Goal: Task Accomplishment & Management: Manage account settings

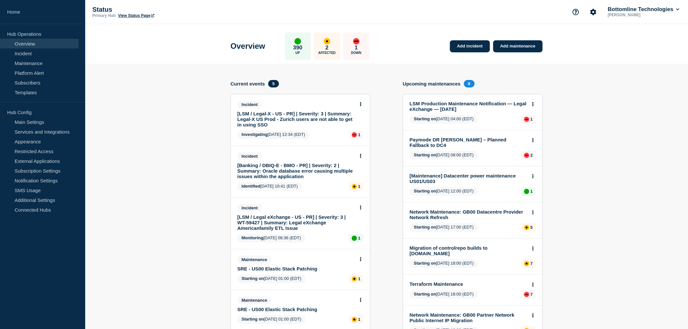
click at [293, 170] on link "[Banking / DBIQ-E - BMO - PR] | Severity: 2 | Summary: Oracle database error ca…" at bounding box center [295, 170] width 117 height 17
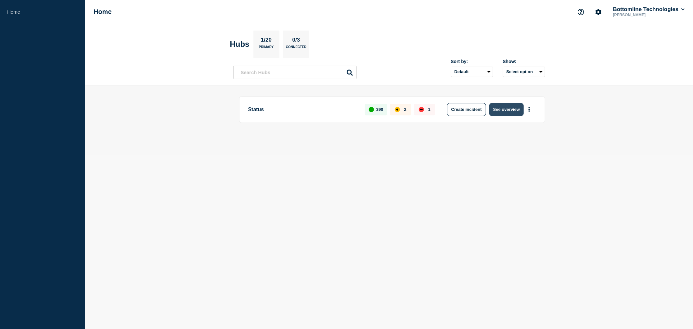
click at [514, 109] on button "See overview" at bounding box center [506, 109] width 34 height 13
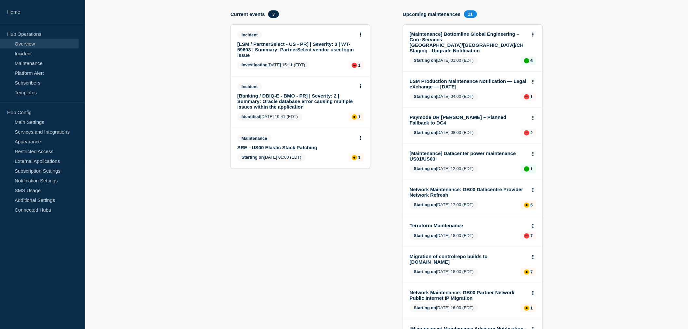
scroll to position [72, 0]
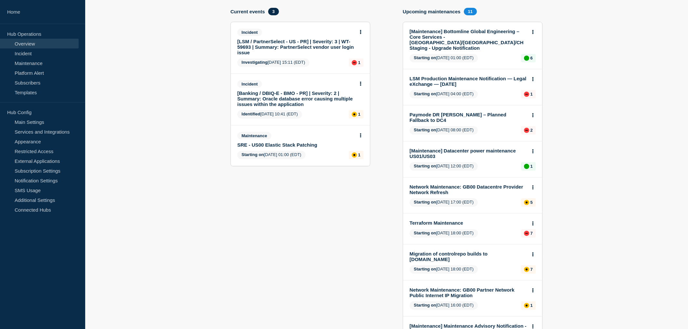
click at [296, 102] on link "[Banking / DBIQ-E - BMO - PR] | Severity: 2 | Summary: Oracle database error ca…" at bounding box center [295, 98] width 117 height 17
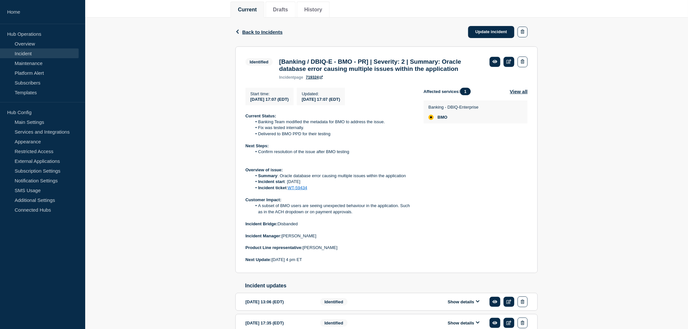
scroll to position [193, 0]
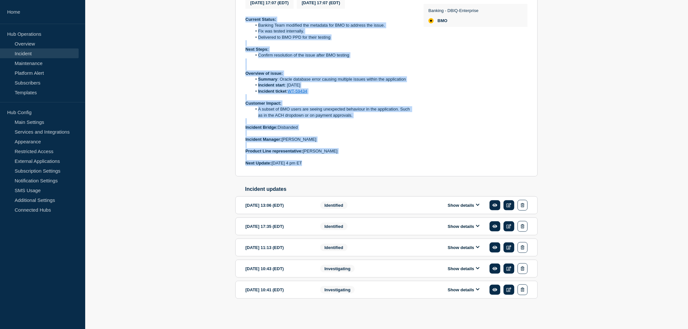
drag, startPoint x: 245, startPoint y: 209, endPoint x: 326, endPoint y: 159, distance: 95.0
click at [326, 159] on section "Identified [Banking / DBIQ-E - BMO - PR] | Severity: 2 | Summary: Oracle databa…" at bounding box center [386, 63] width 302 height 227
click at [326, 160] on p "Next Update: [DATE] 4 pm ET" at bounding box center [329, 163] width 168 height 6
drag, startPoint x: 321, startPoint y: 162, endPoint x: 242, endPoint y: 15, distance: 166.3
click at [242, 15] on section "Identified [Banking / DBIQ-E - BMO - PR] | Severity: 2 | Summary: Oracle databa…" at bounding box center [386, 63] width 302 height 227
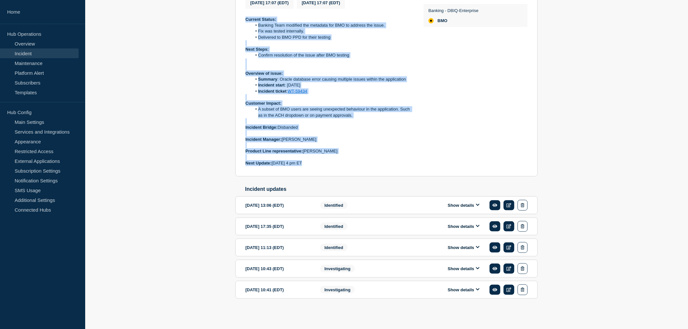
click at [242, 15] on section "Identified [Banking / DBIQ-E - BMO - PR] | Severity: 2 | Summary: Oracle databa…" at bounding box center [386, 63] width 302 height 227
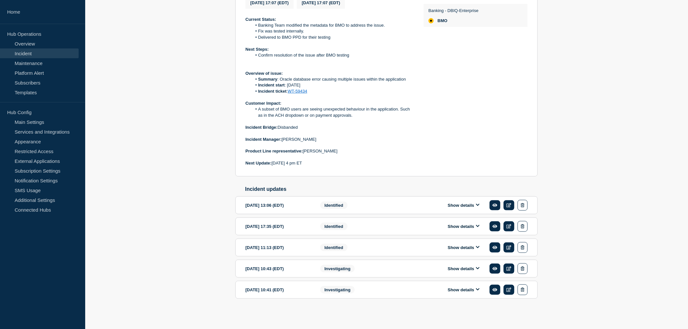
click at [244, 15] on section "Identified [Banking / DBIQ-E - BMO - PR] | Severity: 2 | Summary: Oracle databa…" at bounding box center [386, 63] width 302 height 227
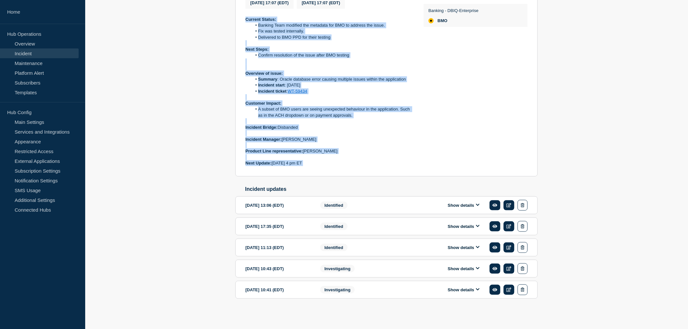
drag, startPoint x: 244, startPoint y: 15, endPoint x: 319, endPoint y: 168, distance: 170.5
click at [319, 168] on section "Identified [Banking / DBIQ-E - BMO - PR] | Severity: 2 | Summary: Oracle databa…" at bounding box center [386, 63] width 302 height 227
drag, startPoint x: 316, startPoint y: 163, endPoint x: 242, endPoint y: 18, distance: 162.9
click at [242, 18] on section "Identified [Banking / DBIQ-E - BMO - PR] | Severity: 2 | Summary: Oracle databa…" at bounding box center [386, 63] width 302 height 227
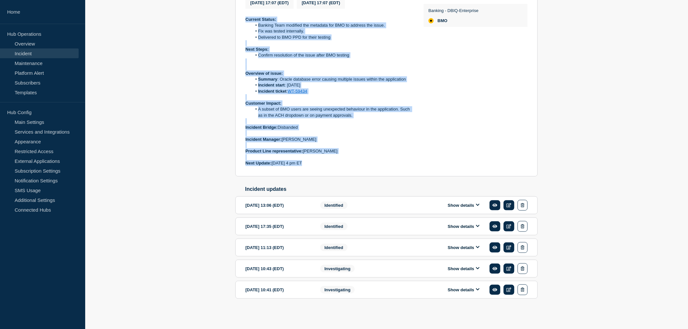
copy div "Current Status: Banking Team modified the metadata for BMO to address the issue…"
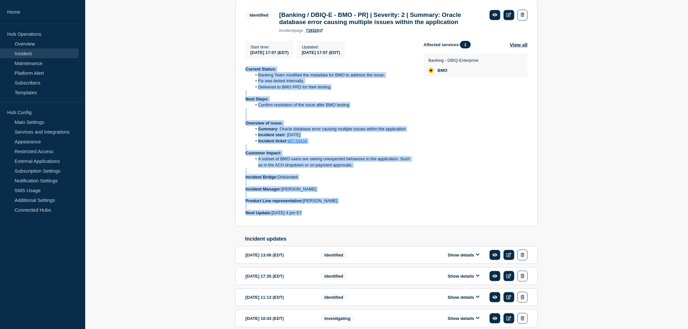
scroll to position [0, 0]
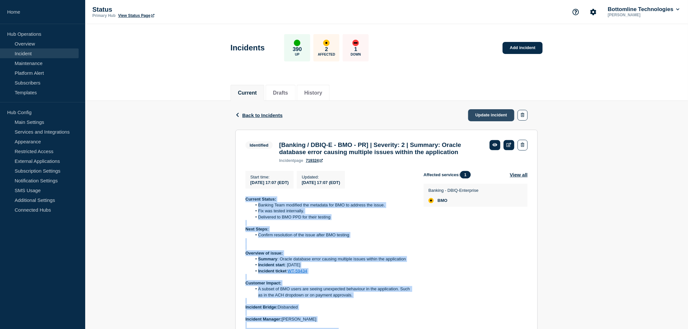
click at [491, 115] on link "Update incident" at bounding box center [491, 115] width 46 height 12
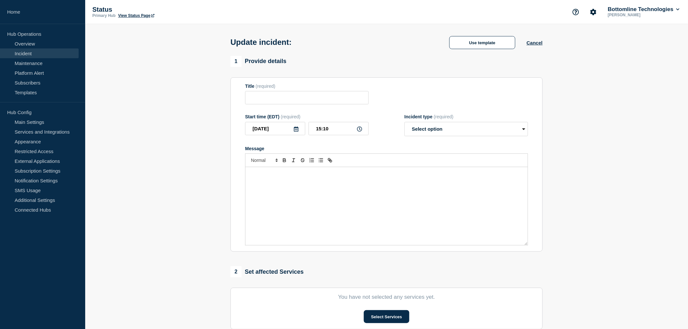
type input "[Banking / DBIQ-E - BMO - PR] | Severity: 2 | Summary: Oracle database error ca…"
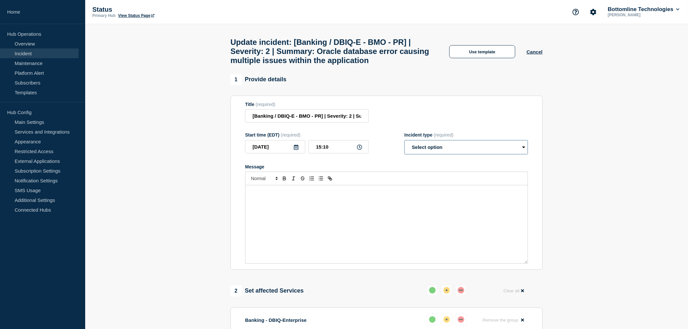
click at [441, 148] on select "Select option Investigating Identified Monitoring Resolved" at bounding box center [465, 147] width 123 height 14
select select "identified"
click at [404, 146] on select "Select option Investigating Identified Monitoring Resolved" at bounding box center [465, 147] width 123 height 14
click at [278, 210] on div "Message" at bounding box center [386, 224] width 282 height 78
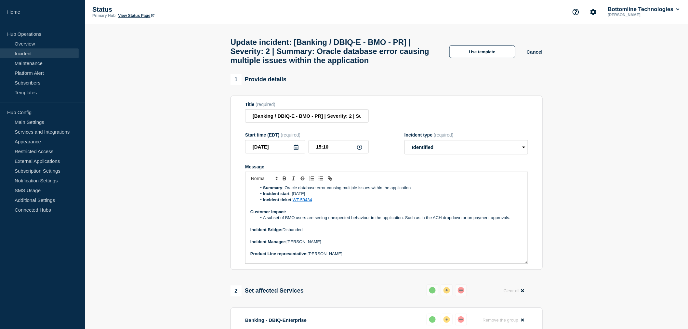
scroll to position [73, 0]
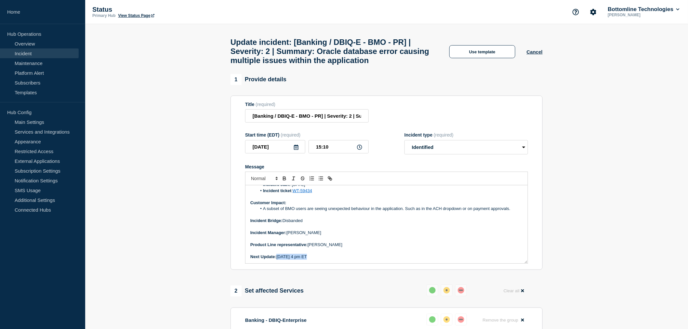
drag, startPoint x: 323, startPoint y: 261, endPoint x: 278, endPoint y: 262, distance: 44.9
click at [278, 260] on p "Next Update: [DATE] 4 pm ET" at bounding box center [386, 257] width 272 height 6
click at [307, 260] on p "Next Update: On Next major aupdate" at bounding box center [386, 257] width 272 height 6
click at [287, 260] on p "Next Update: On Next major update" at bounding box center [386, 257] width 272 height 6
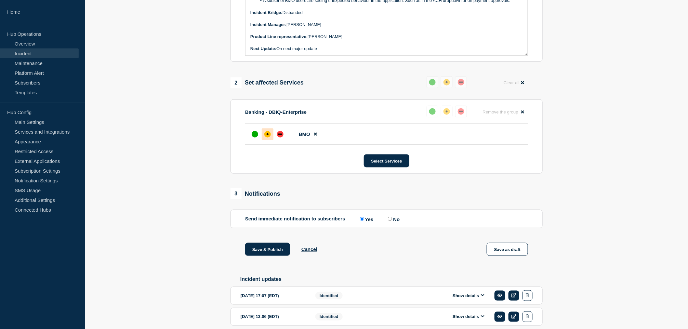
scroll to position [216, 0]
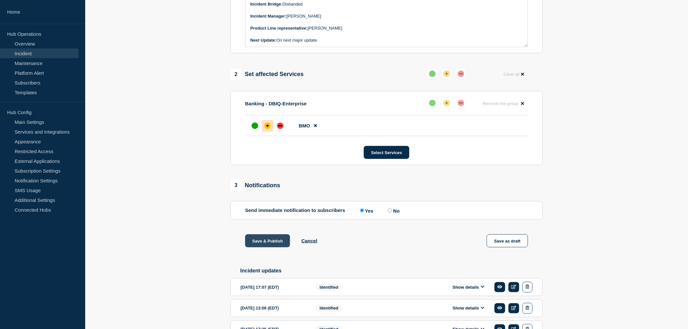
click at [271, 246] on button "Save & Publish" at bounding box center [267, 240] width 45 height 13
